Goal: Information Seeking & Learning: Understand process/instructions

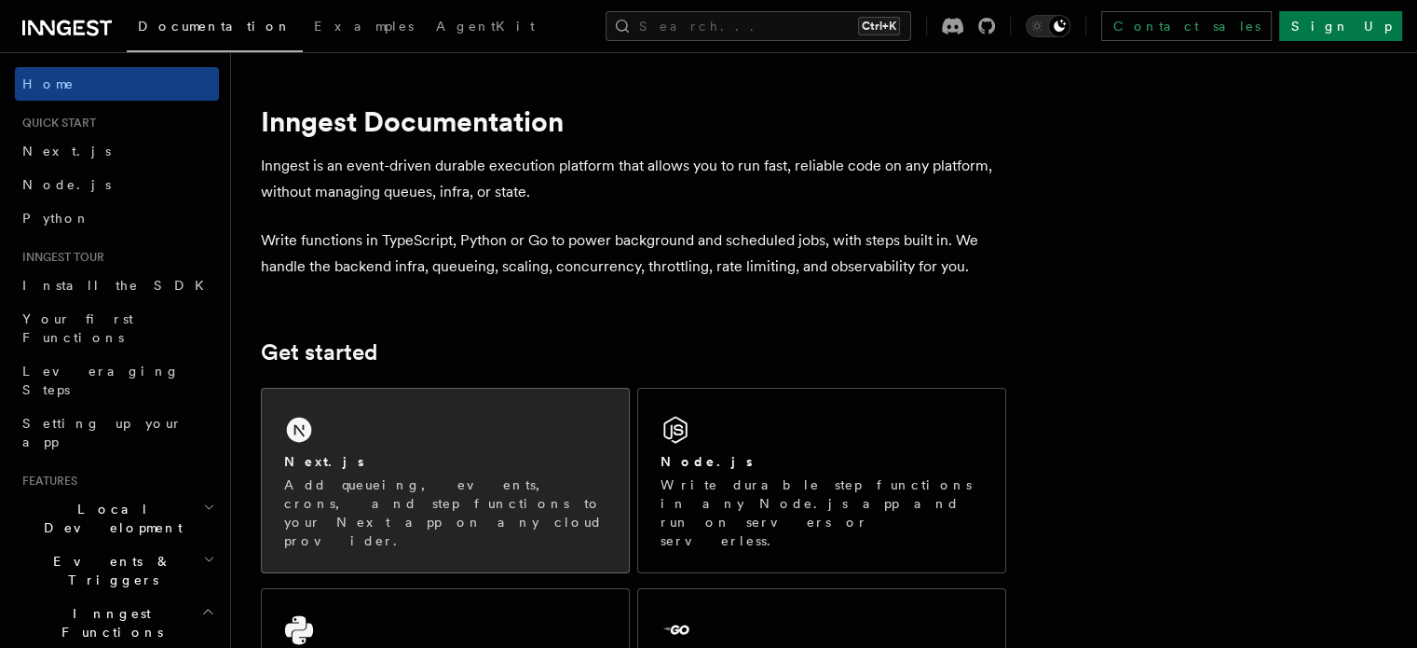
click at [444, 477] on p "Add queueing, events, crons, and step functions to your Next app on any cloud p…" at bounding box center [445, 512] width 322 height 75
click at [434, 461] on div "Next.js" at bounding box center [445, 462] width 322 height 20
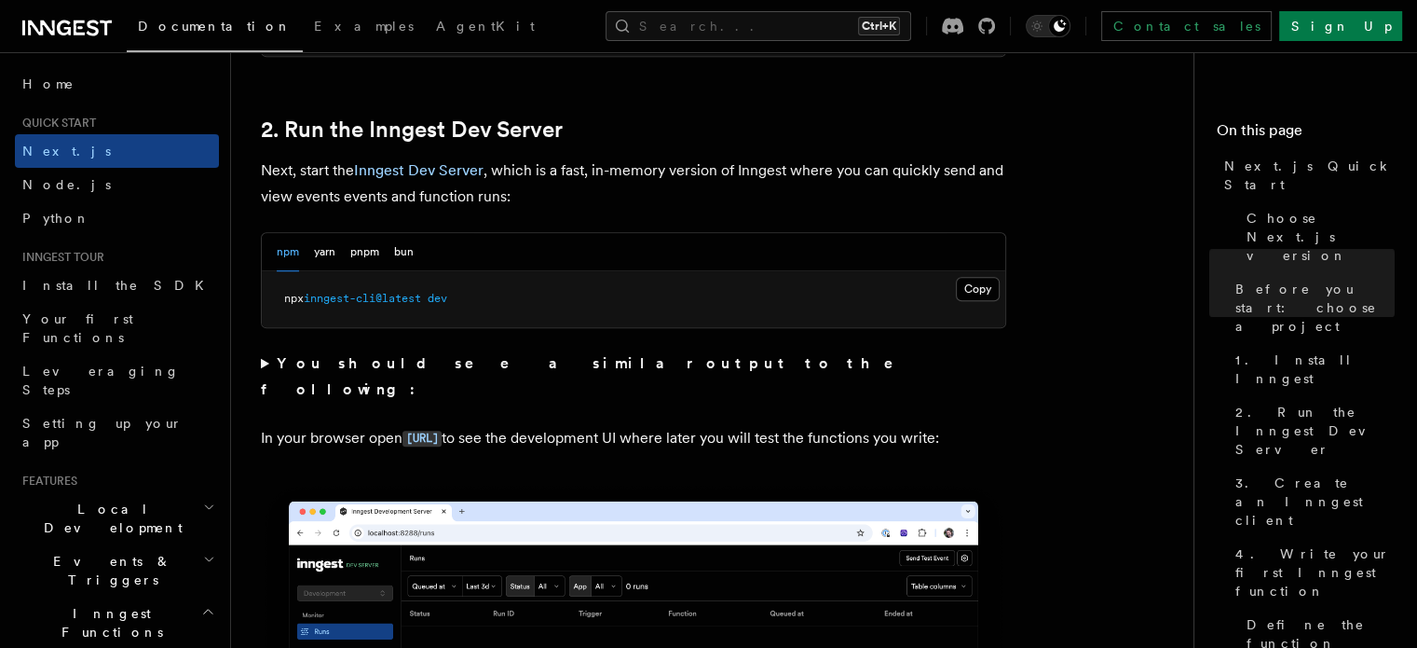
scroll to position [1267, 0]
click at [969, 285] on button "Copy Copied" at bounding box center [978, 288] width 44 height 24
